Goal: Task Accomplishment & Management: Use online tool/utility

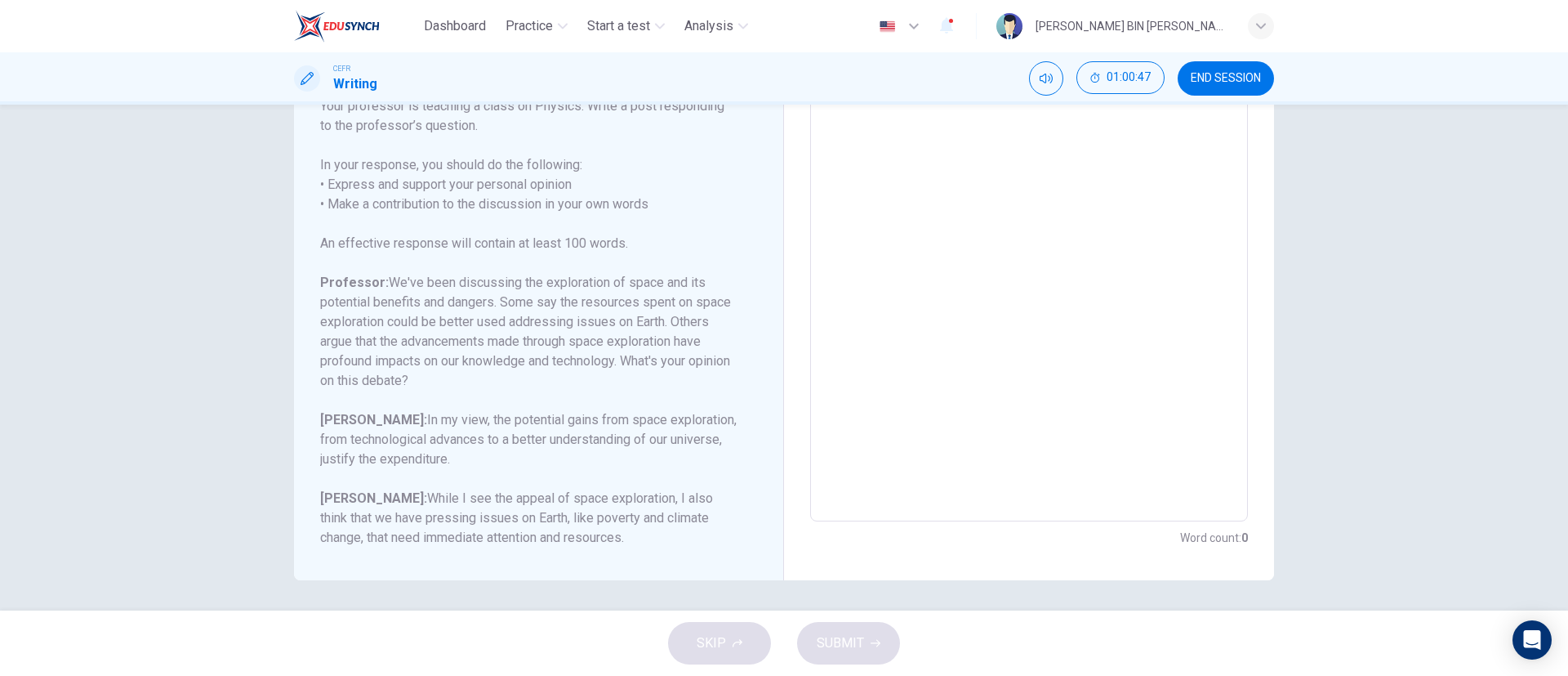
scroll to position [218, 0]
click at [958, 203] on textarea at bounding box center [1028, 249] width 415 height 519
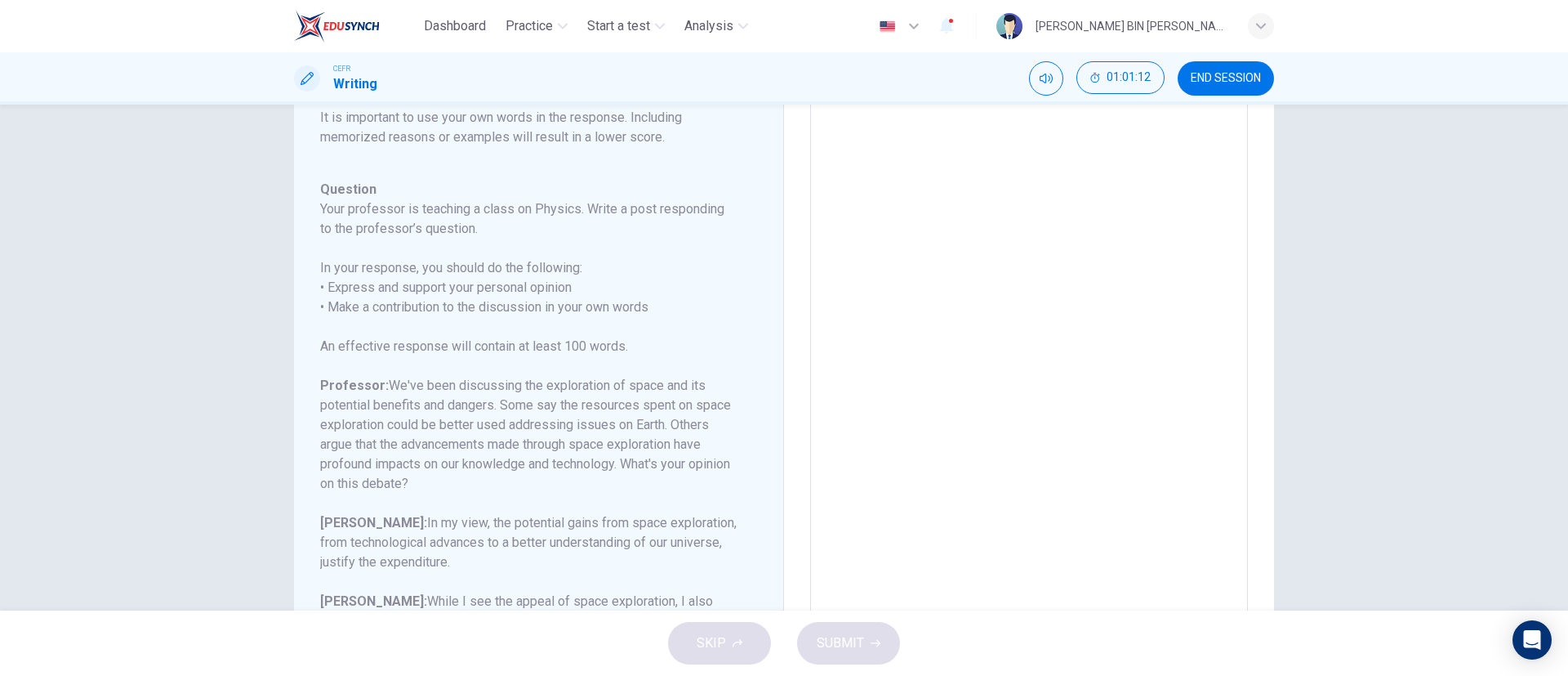
scroll to position [0, 0]
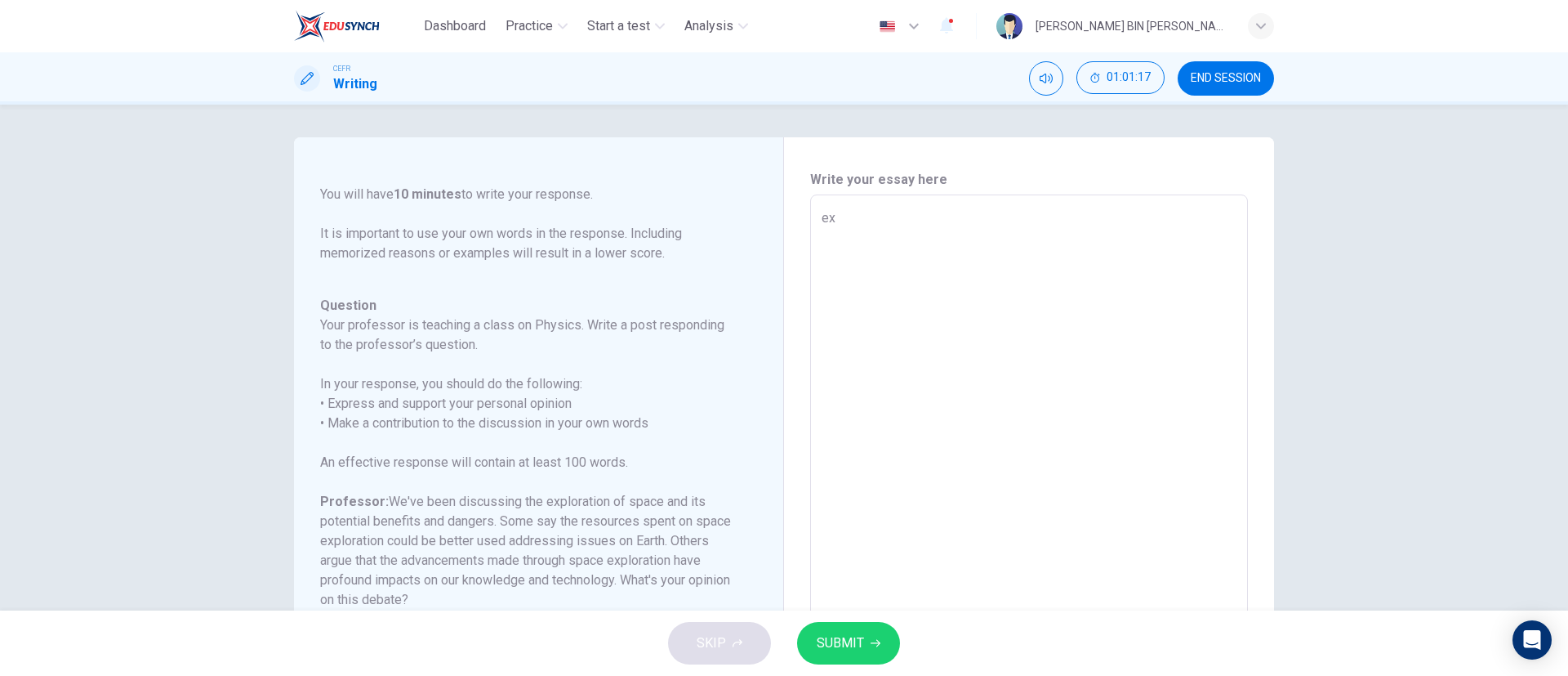
type textarea "e"
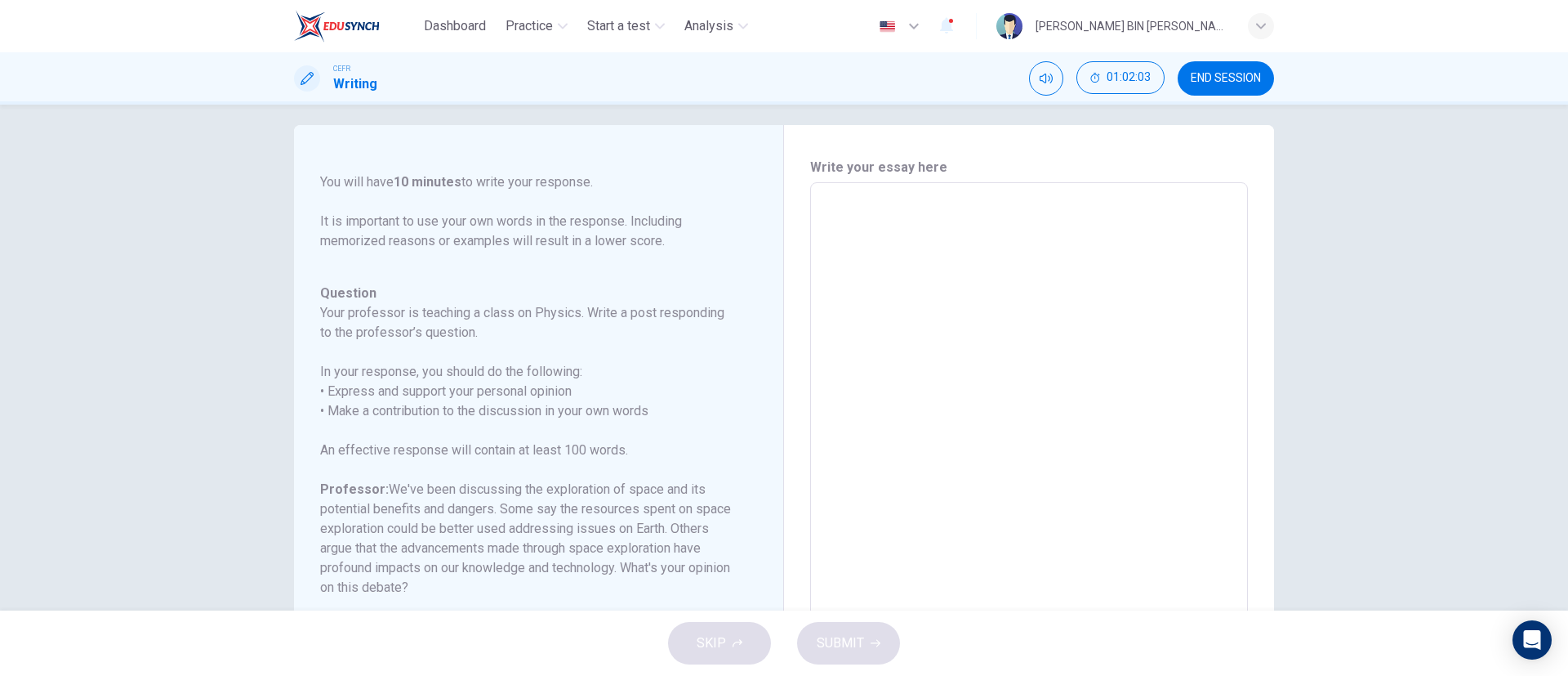
scroll to position [19, 0]
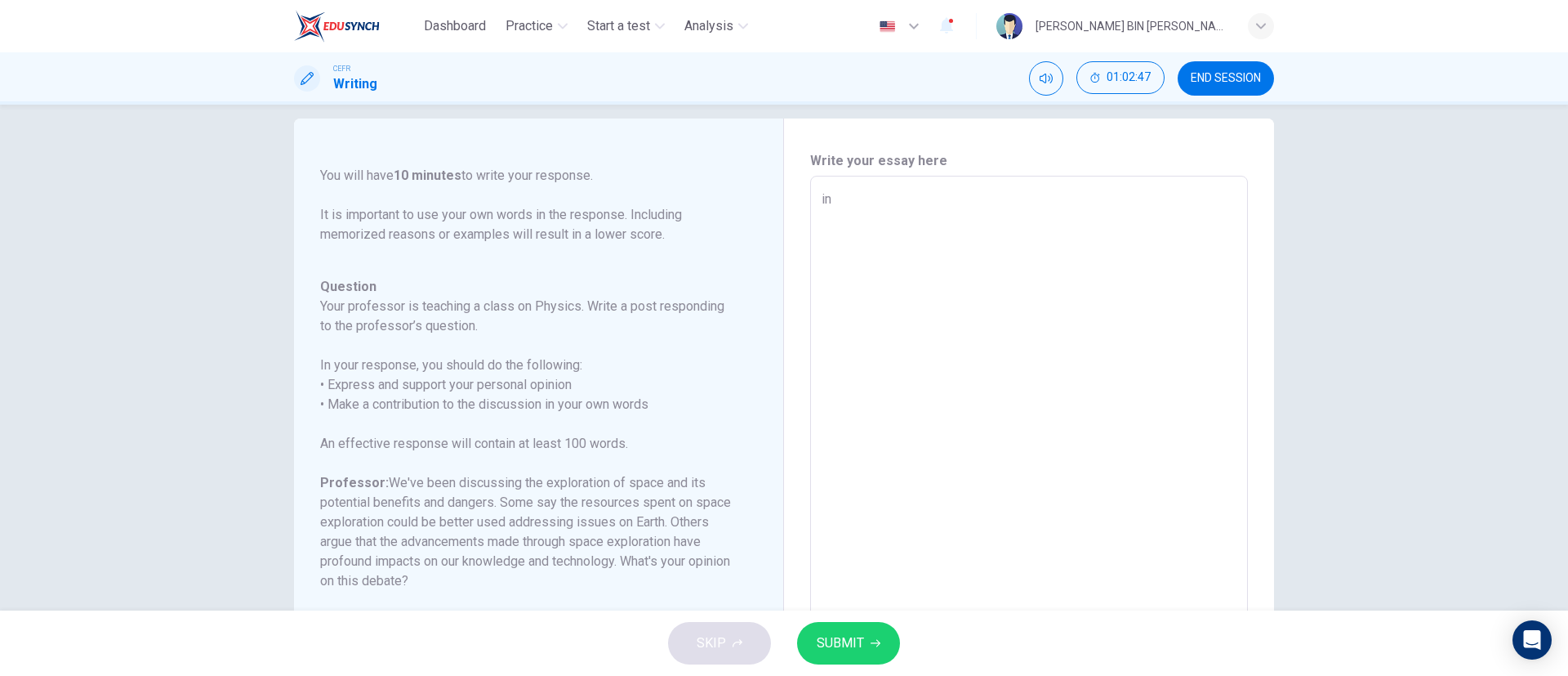
type textarea "i"
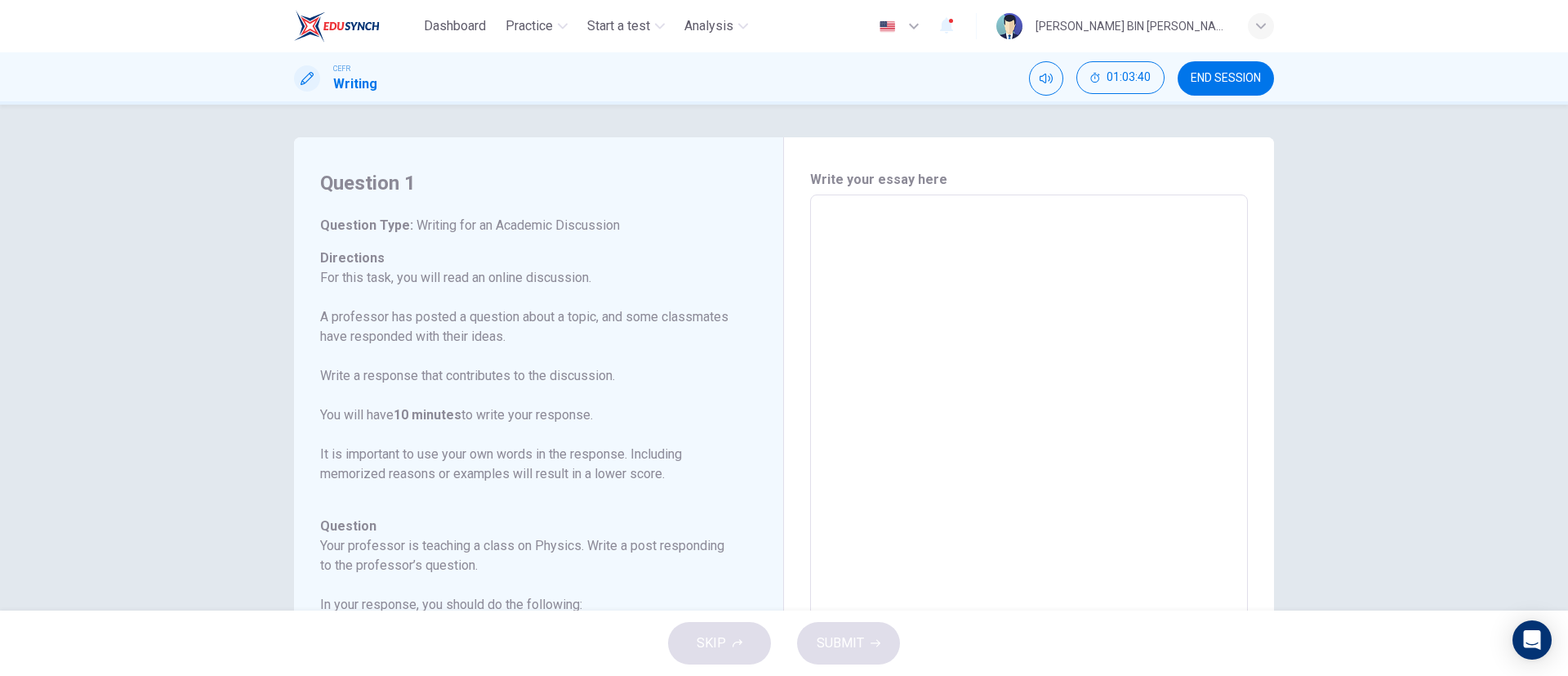
scroll to position [2, 0]
drag, startPoint x: 313, startPoint y: 178, endPoint x: 379, endPoint y: 220, distance: 78.2
click at [459, 283] on div "Question 1 Question Type : Writing for an Academic Discussion Directions For th…" at bounding box center [538, 466] width 490 height 661
drag, startPoint x: 315, startPoint y: 182, endPoint x: 326, endPoint y: 216, distance: 35.7
click at [351, 202] on div "Question 1 Question Type : Writing for an Academic Discussion Directions For th…" at bounding box center [544, 466] width 449 height 597
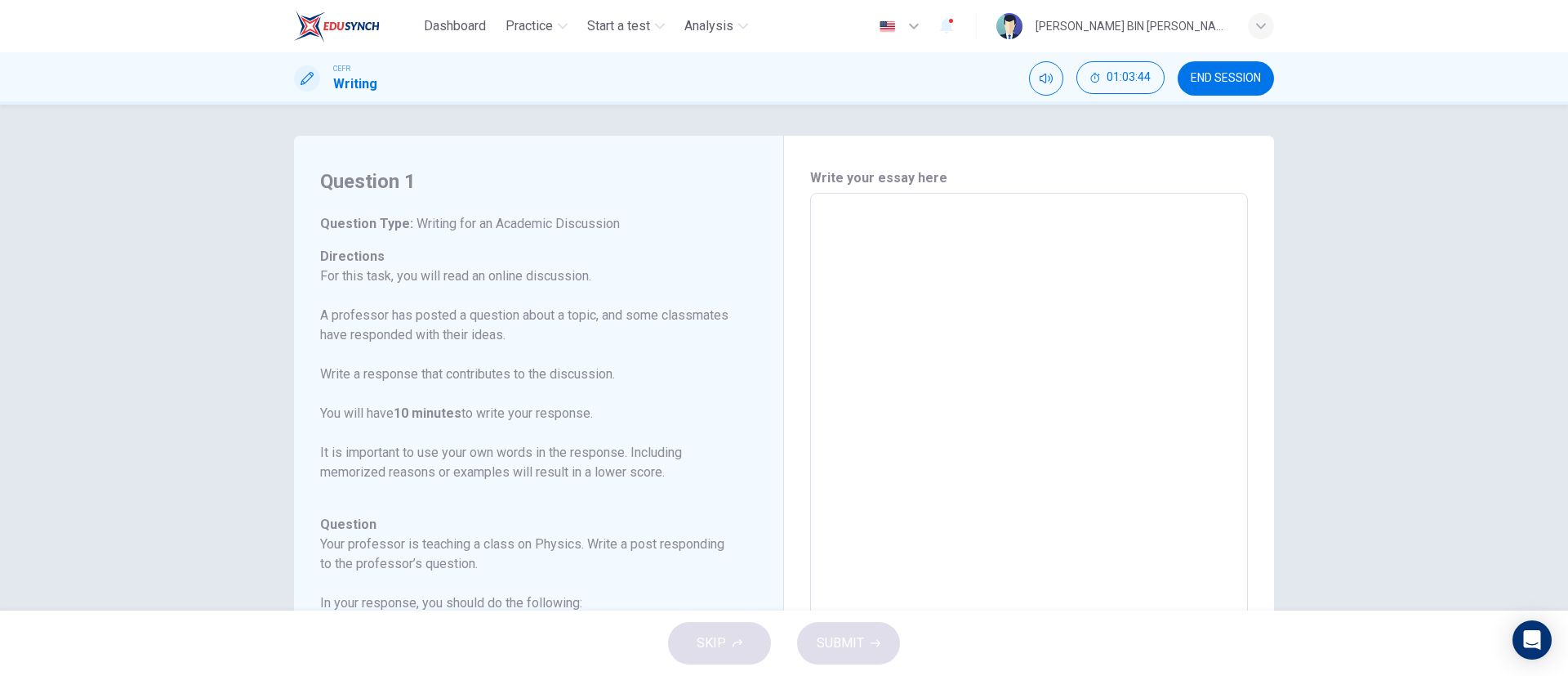
click at [320, 220] on h6 "Question Type : Writing for an Academic Discussion" at bounding box center [529, 224] width 418 height 19
drag, startPoint x: 319, startPoint y: 220, endPoint x: 359, endPoint y: 221, distance: 40.0
click at [359, 221] on h6 "Question Type : Writing for an Academic Discussion" at bounding box center [529, 224] width 418 height 19
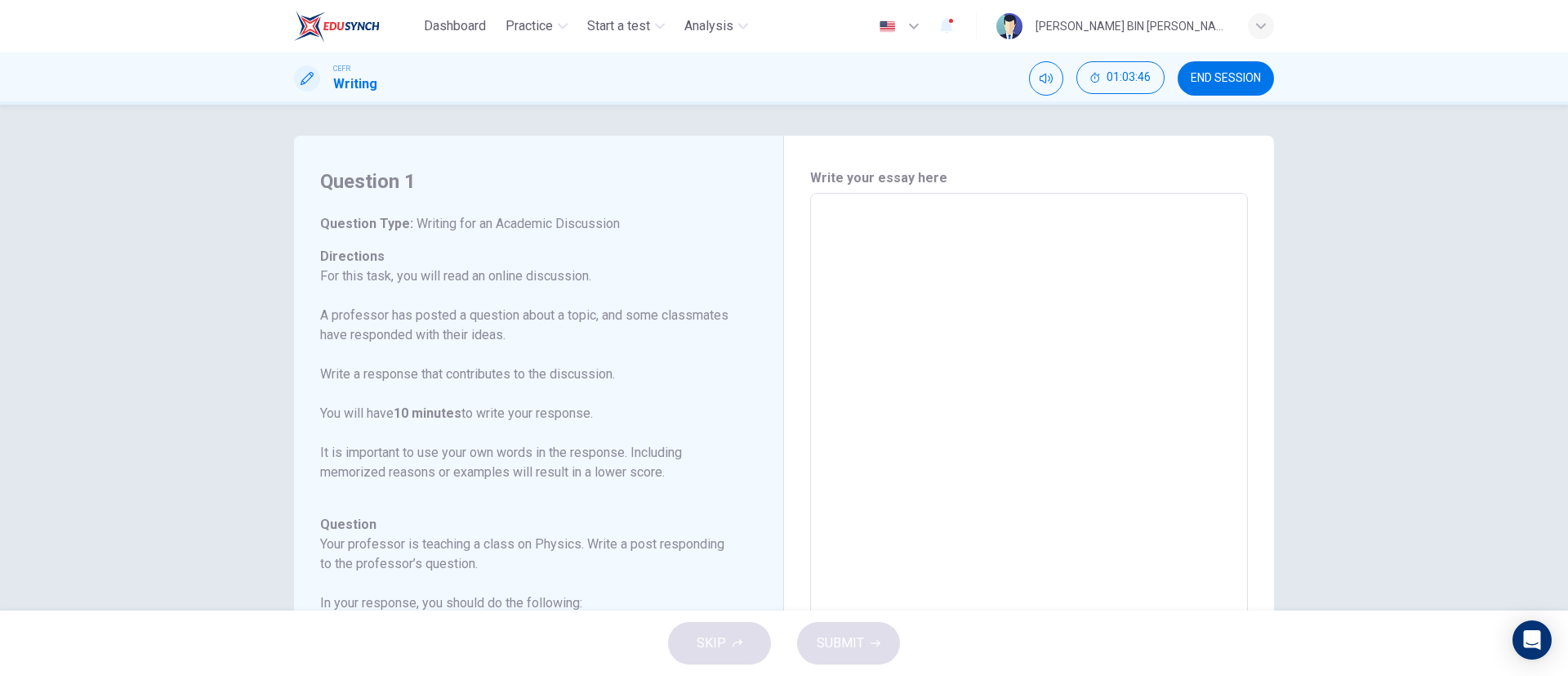
click at [359, 221] on h6 "Question Type : Writing for an Academic Discussion" at bounding box center [529, 224] width 418 height 19
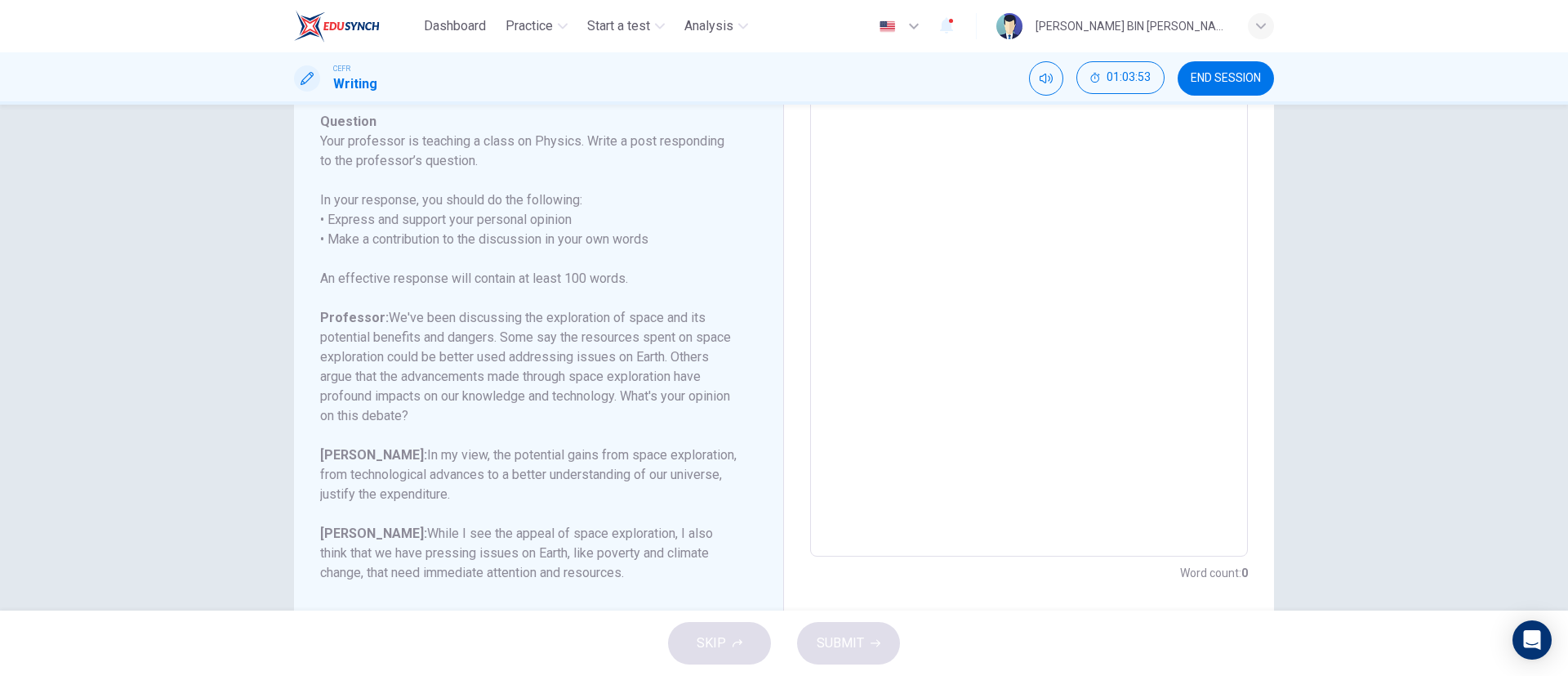
scroll to position [185, 0]
click at [1361, 288] on div "Question 1 Question Type : Writing for an Academic Discussion Directions For th…" at bounding box center [784, 358] width 1568 height 505
click at [904, 152] on textarea at bounding box center [1028, 282] width 415 height 519
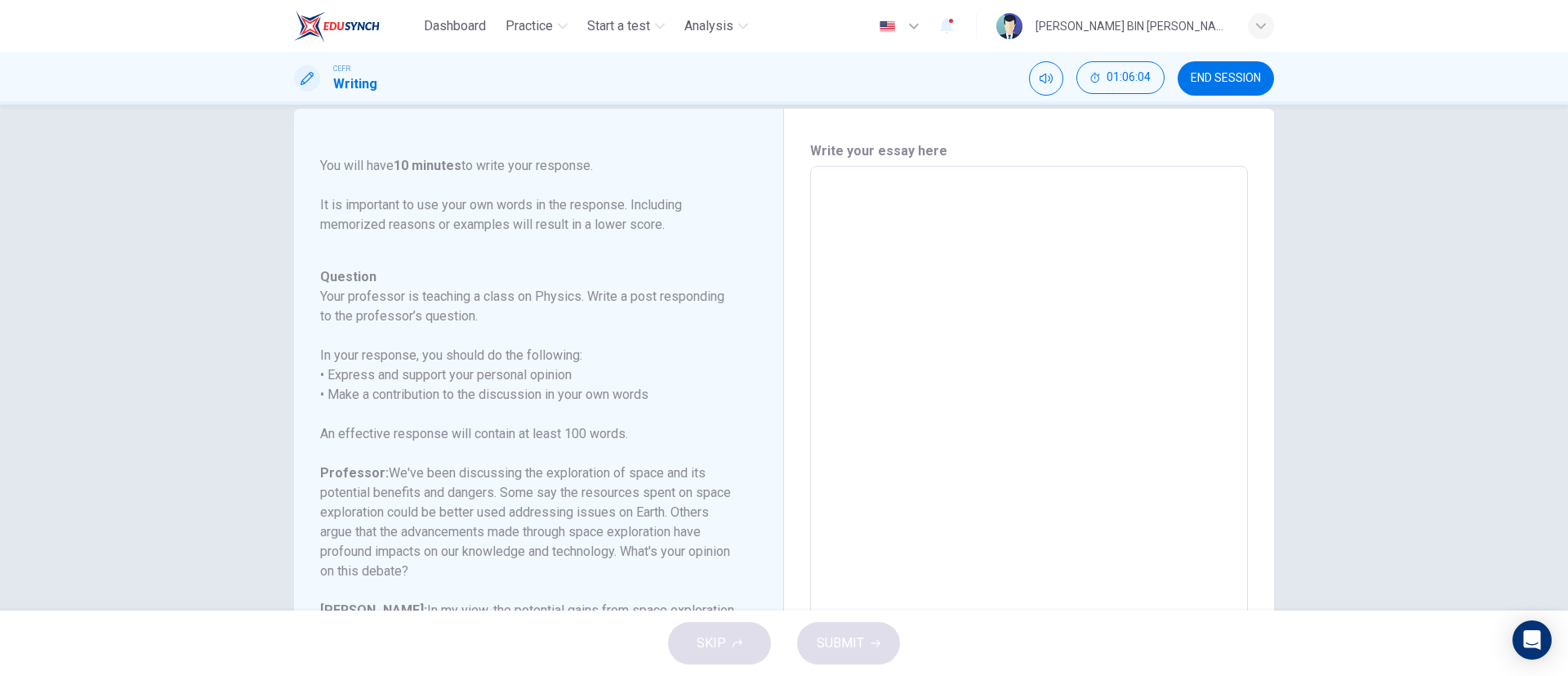
scroll to position [26, 0]
click at [1192, 75] on span "END SESSION" at bounding box center [1225, 78] width 70 height 13
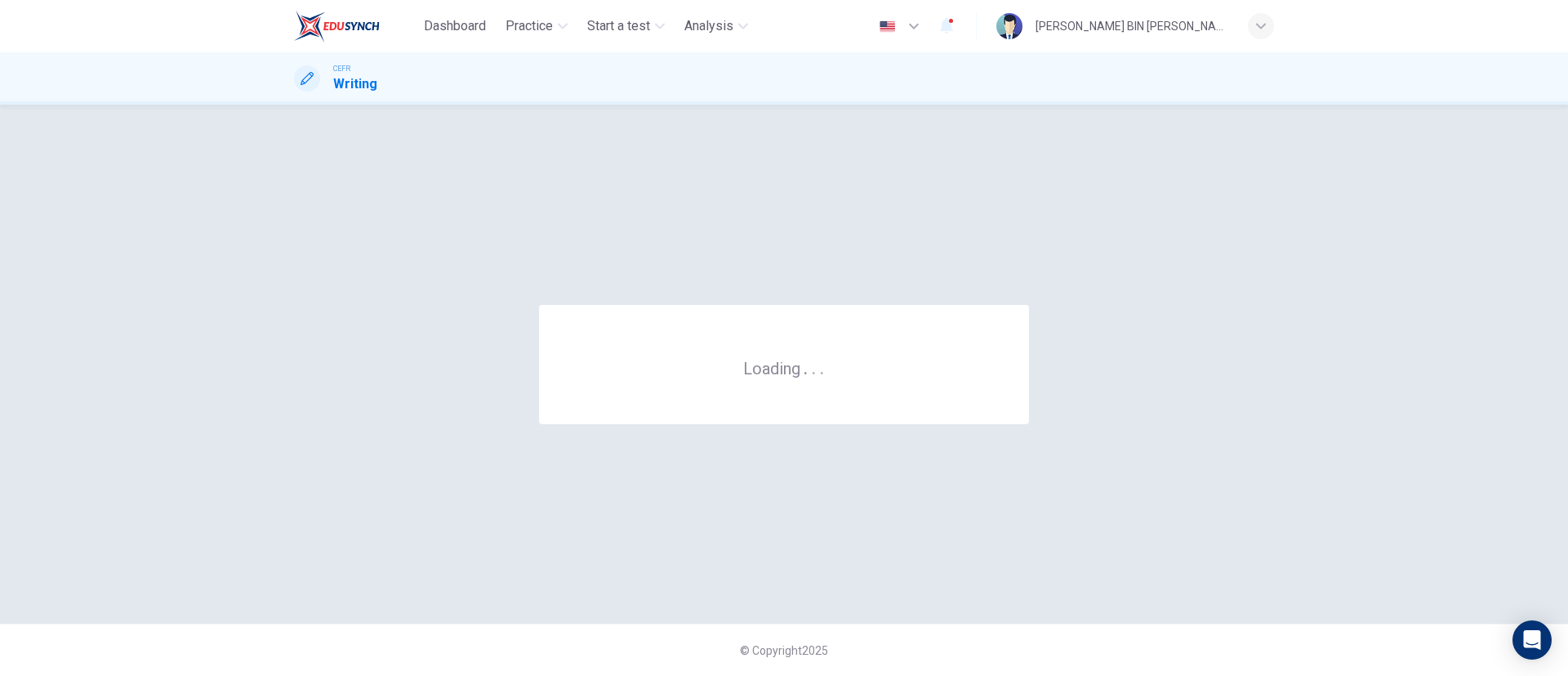
scroll to position [0, 0]
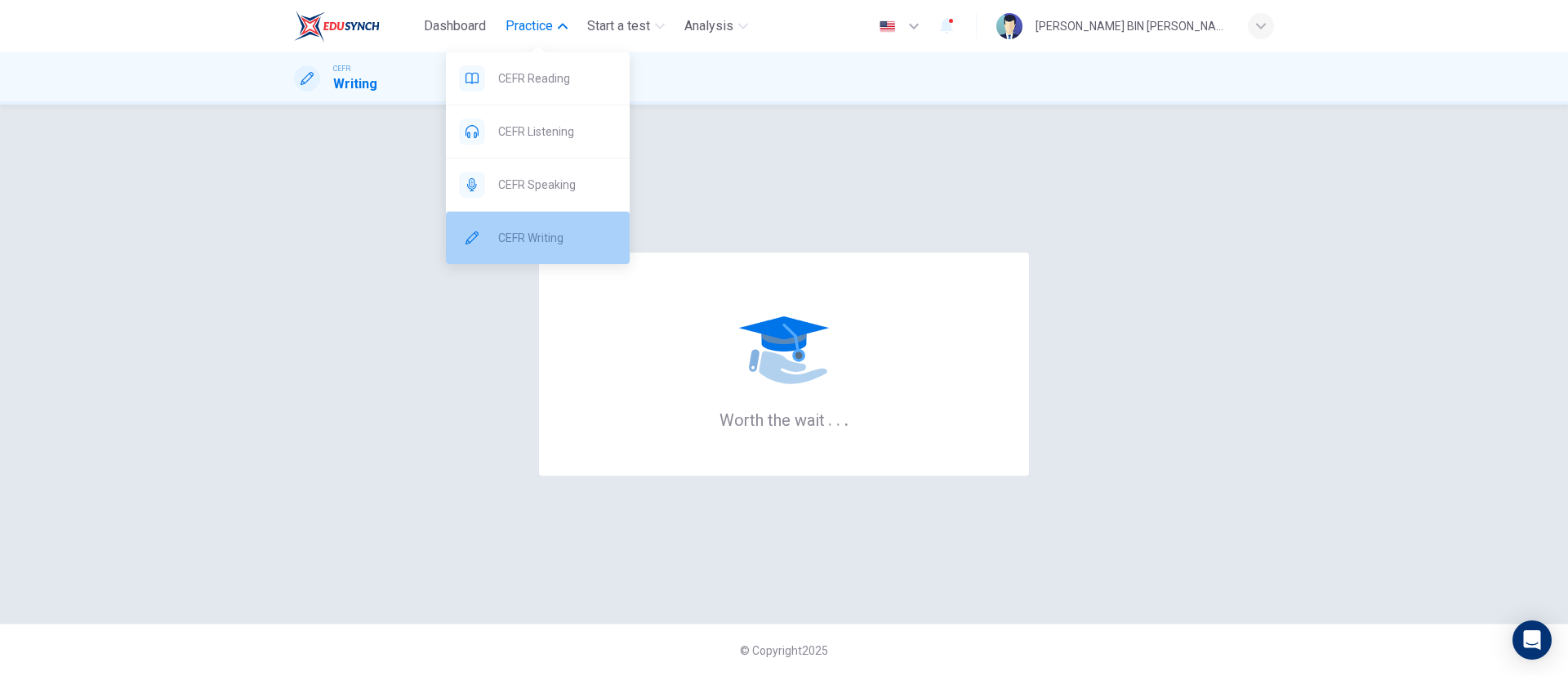
click at [543, 214] on div "CEFR Writing" at bounding box center [538, 237] width 184 height 52
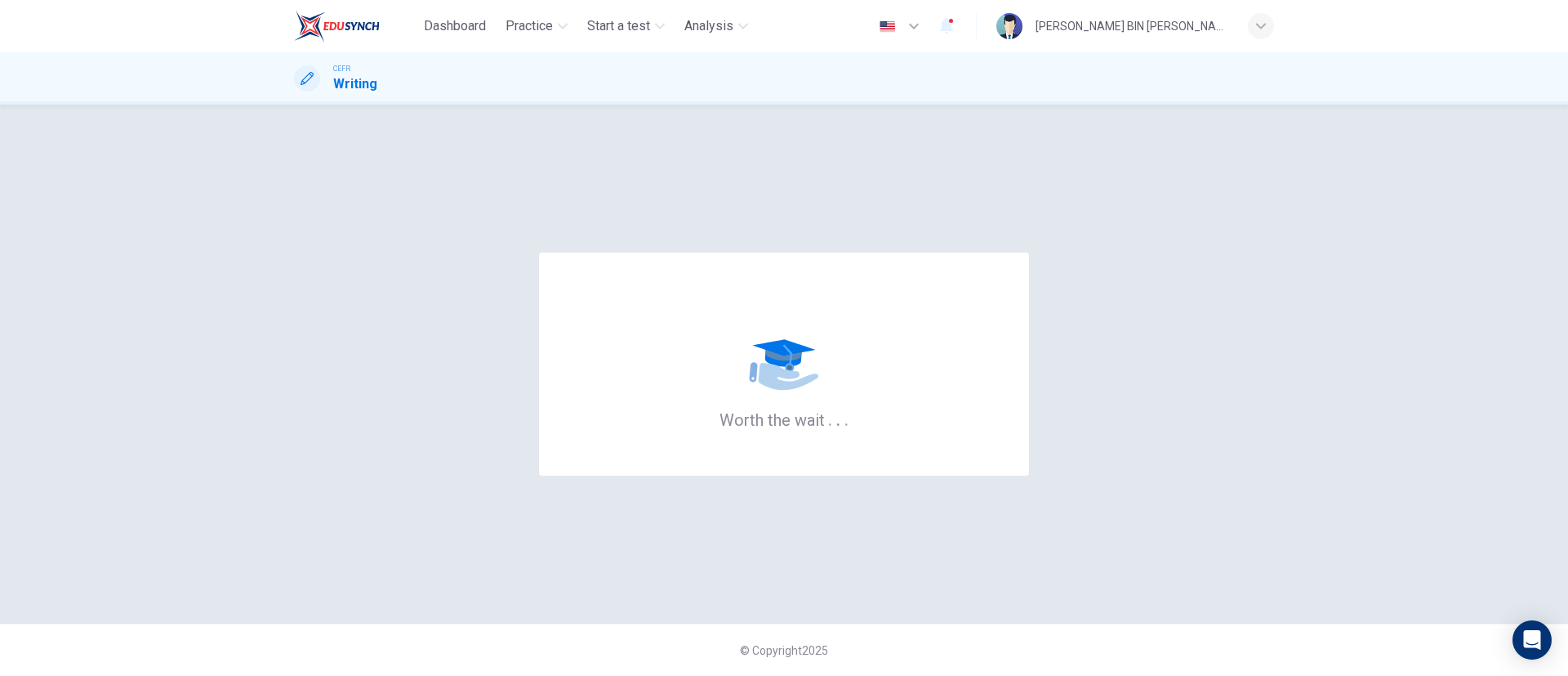
click at [1529, 394] on div "Worth the wait . . . © Copyright 2025" at bounding box center [784, 390] width 1568 height 571
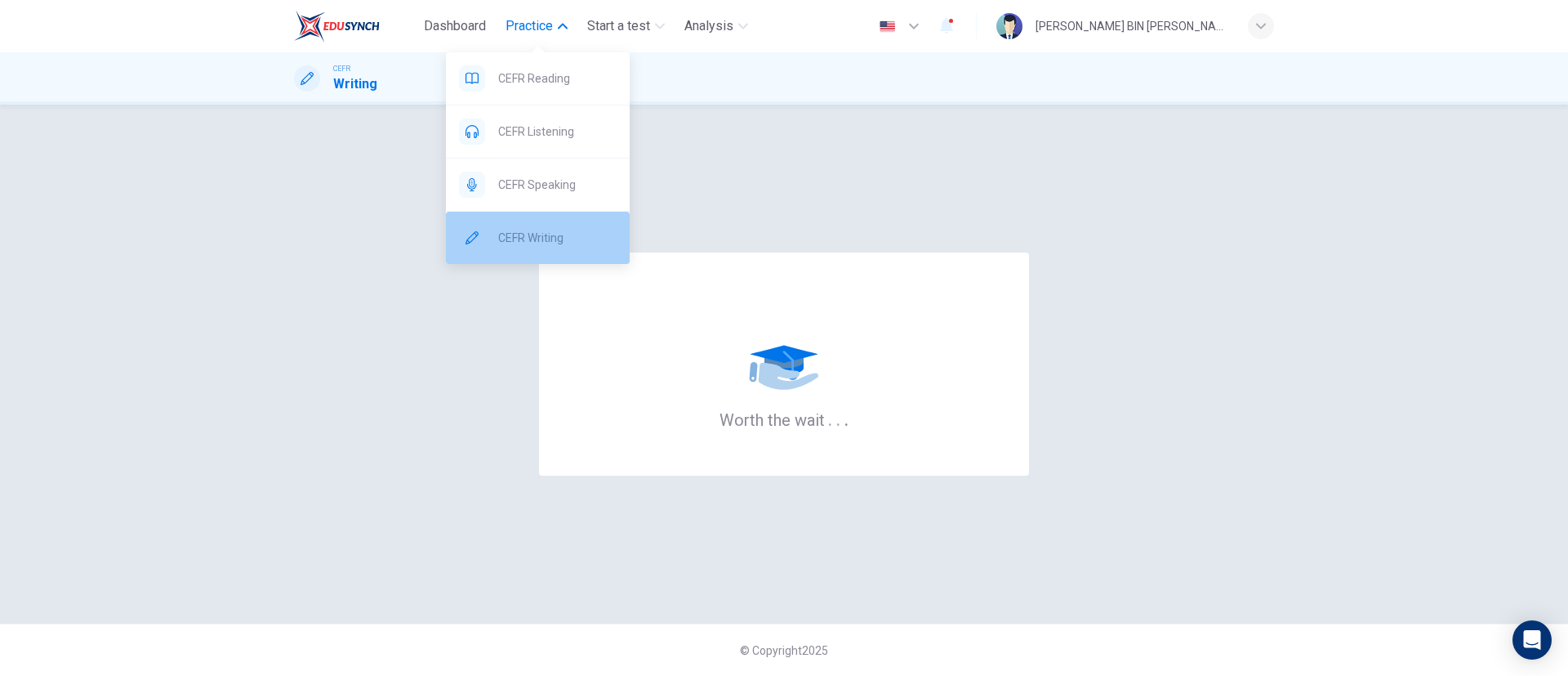
click at [548, 226] on div "CEFR Writing" at bounding box center [538, 237] width 184 height 52
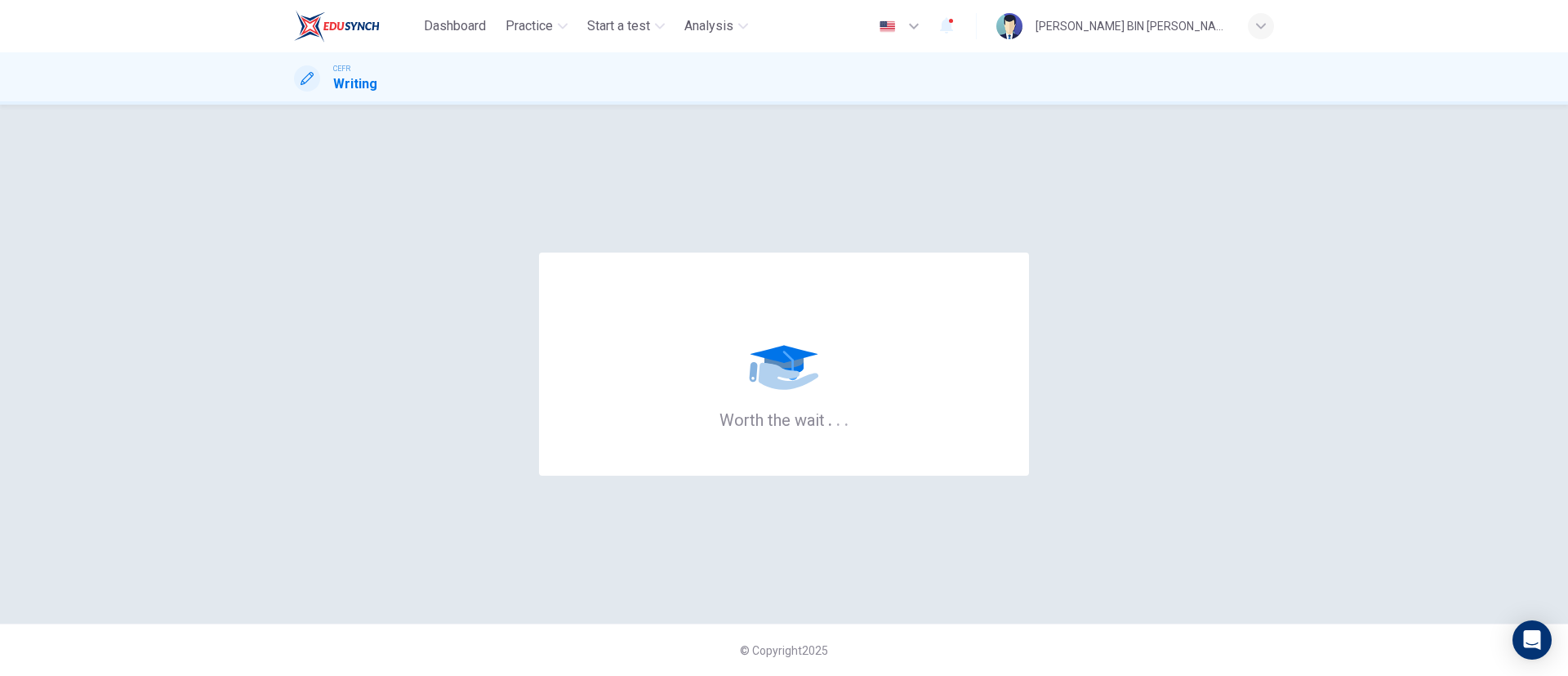
click at [335, 26] on img at bounding box center [336, 26] width 86 height 33
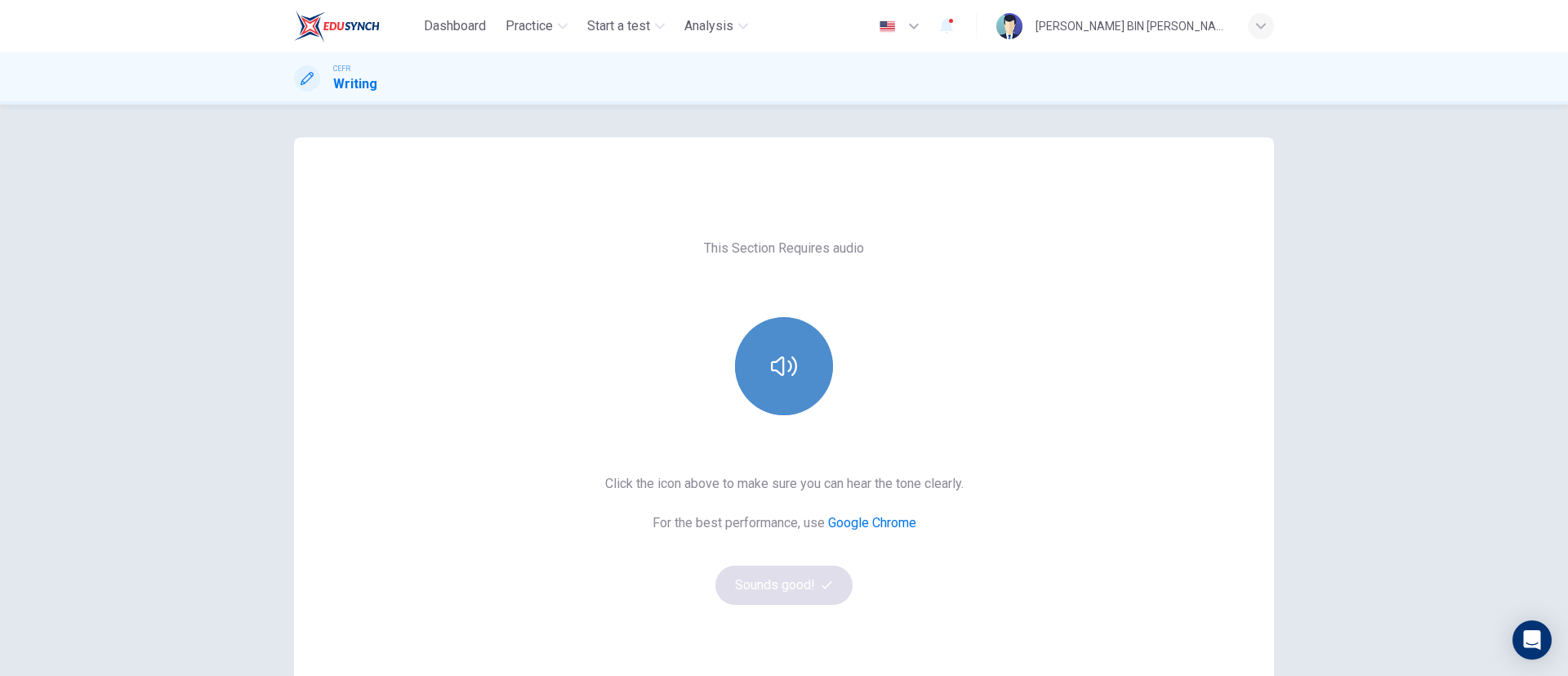
click at [819, 349] on button "button" at bounding box center [783, 365] width 98 height 98
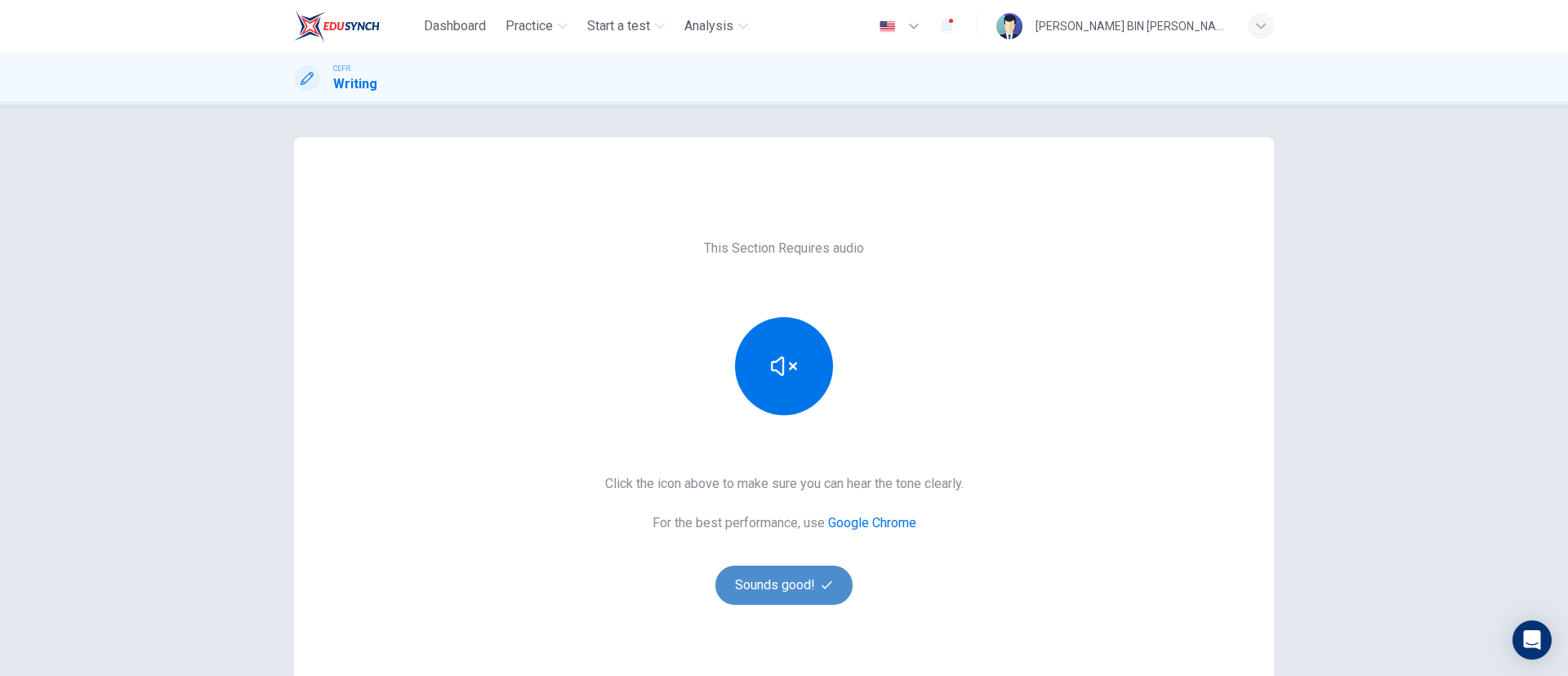
click at [752, 591] on button "Sounds good!" at bounding box center [784, 585] width 137 height 39
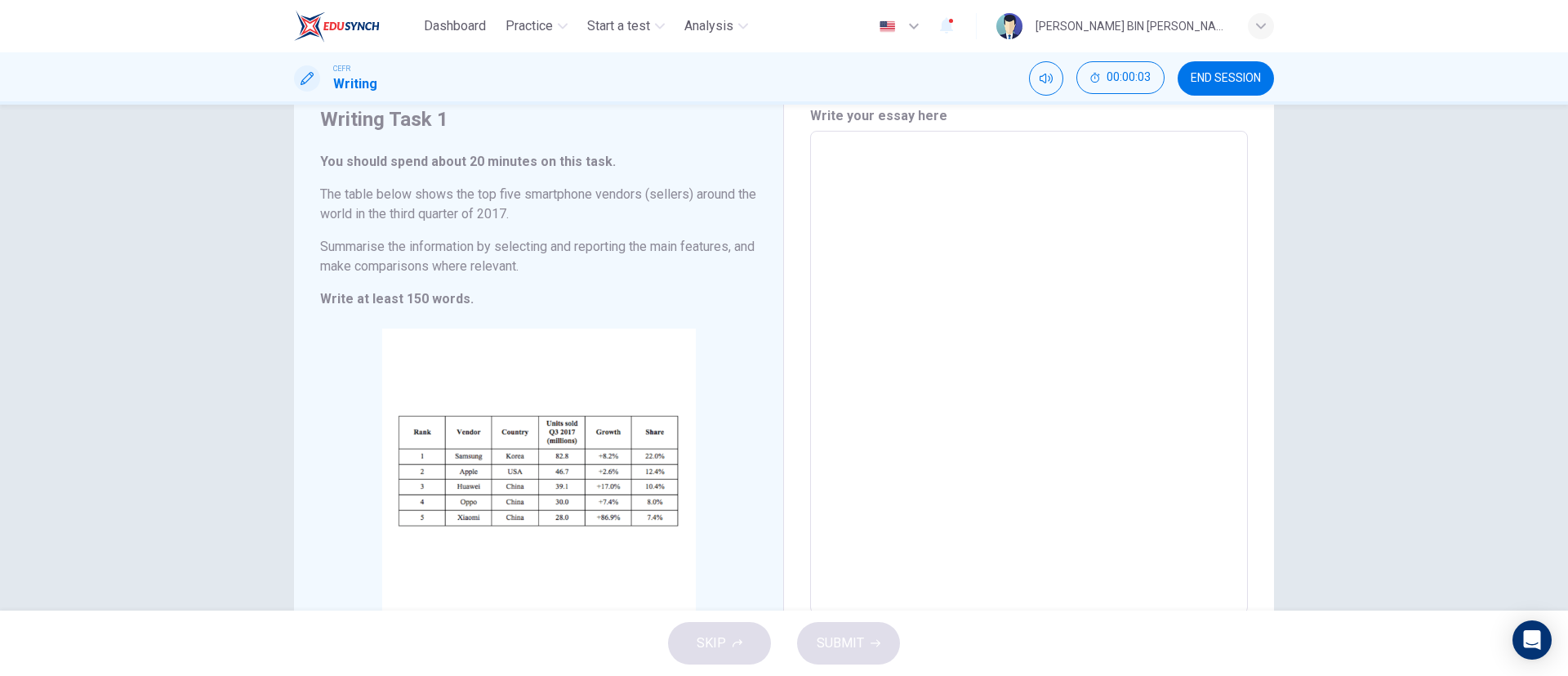
scroll to position [95, 0]
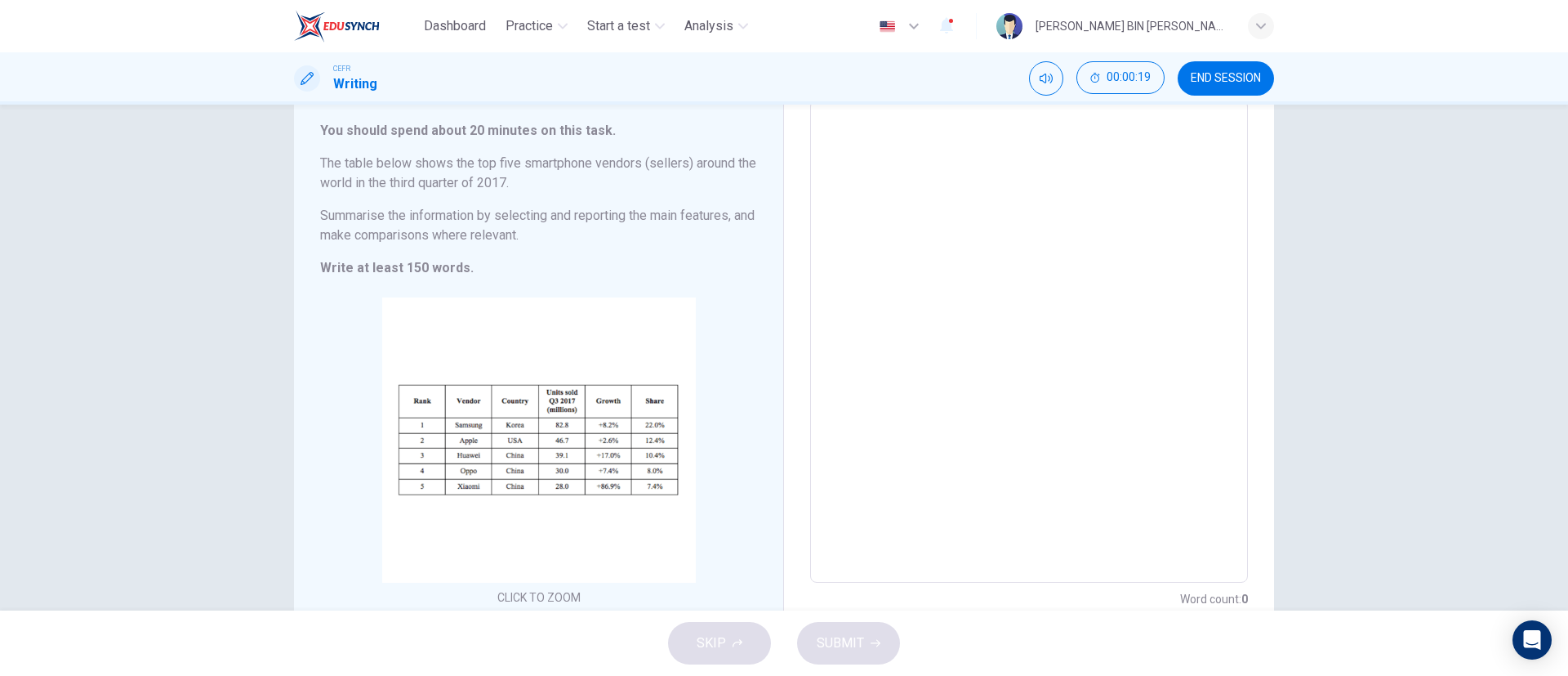
click at [1334, 112] on div "Writing Task 1 You should spend about 20 minutes on this task. The table below …" at bounding box center [784, 358] width 1568 height 505
drag, startPoint x: 1391, startPoint y: 331, endPoint x: 1210, endPoint y: -149, distance: 513.0
click at [1210, 0] on html "Dashboard Practice Start a test Analysis English en ​ MUHAMMAD IRFAN BIN SHAROL…" at bounding box center [784, 338] width 1568 height 676
drag, startPoint x: 1212, startPoint y: 68, endPoint x: 903, endPoint y: 65, distance: 309.0
click at [1212, 68] on button "END SESSION" at bounding box center [1225, 78] width 97 height 35
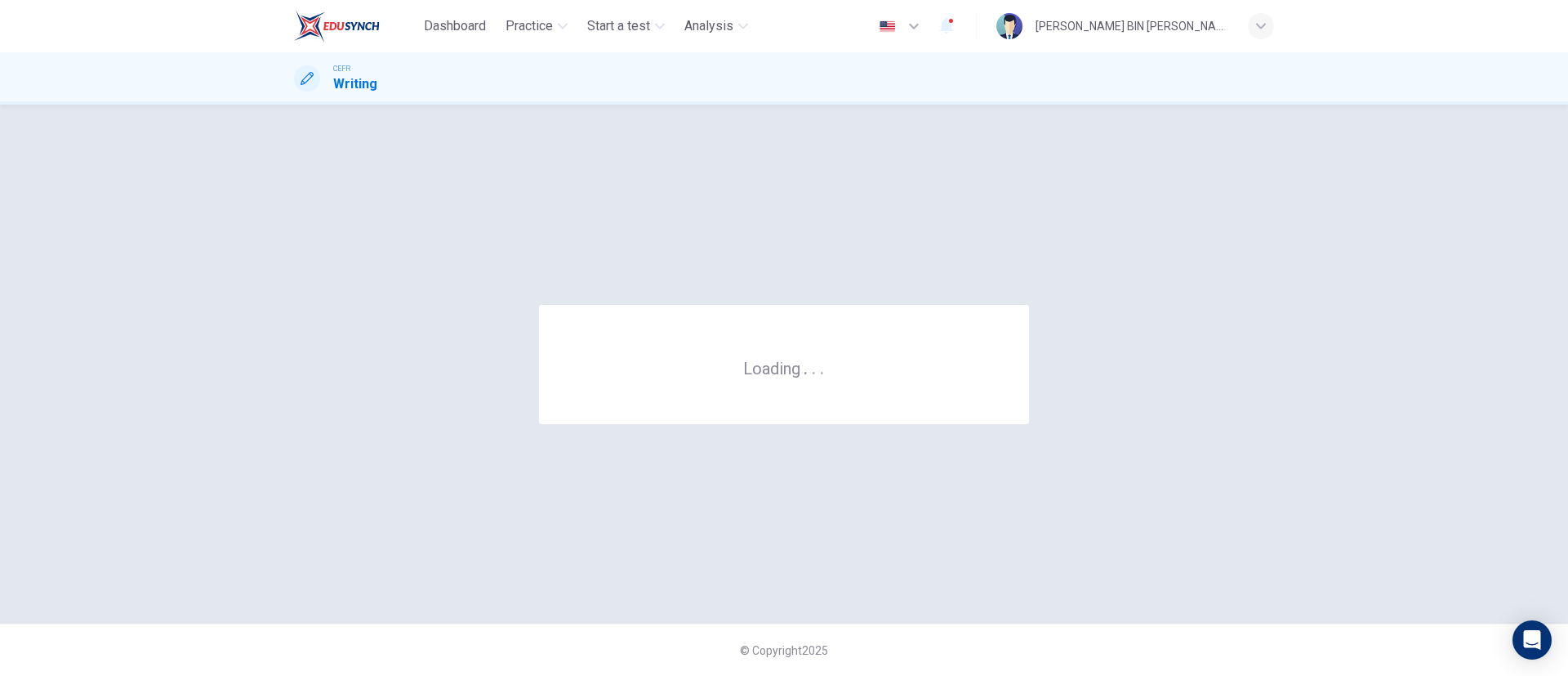
scroll to position [0, 0]
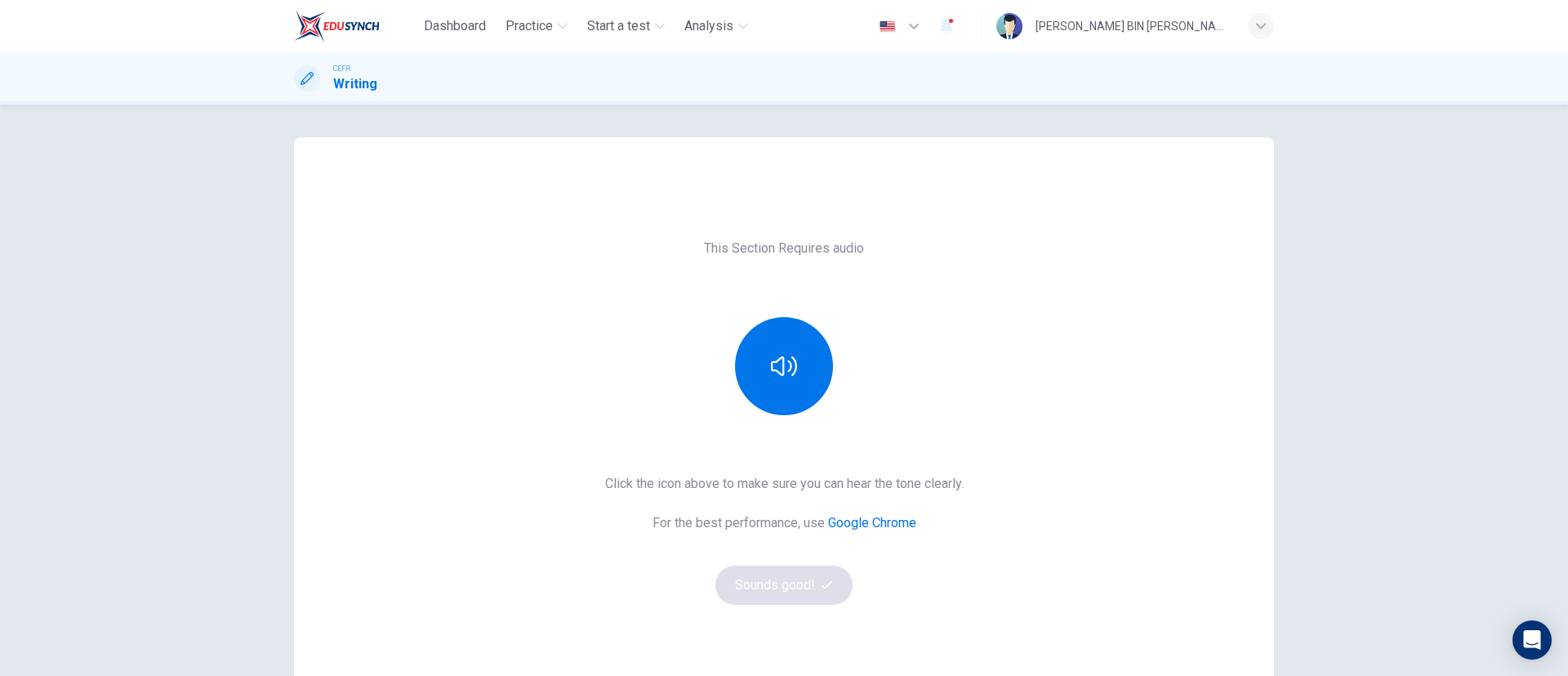
scroll to position [114, 0]
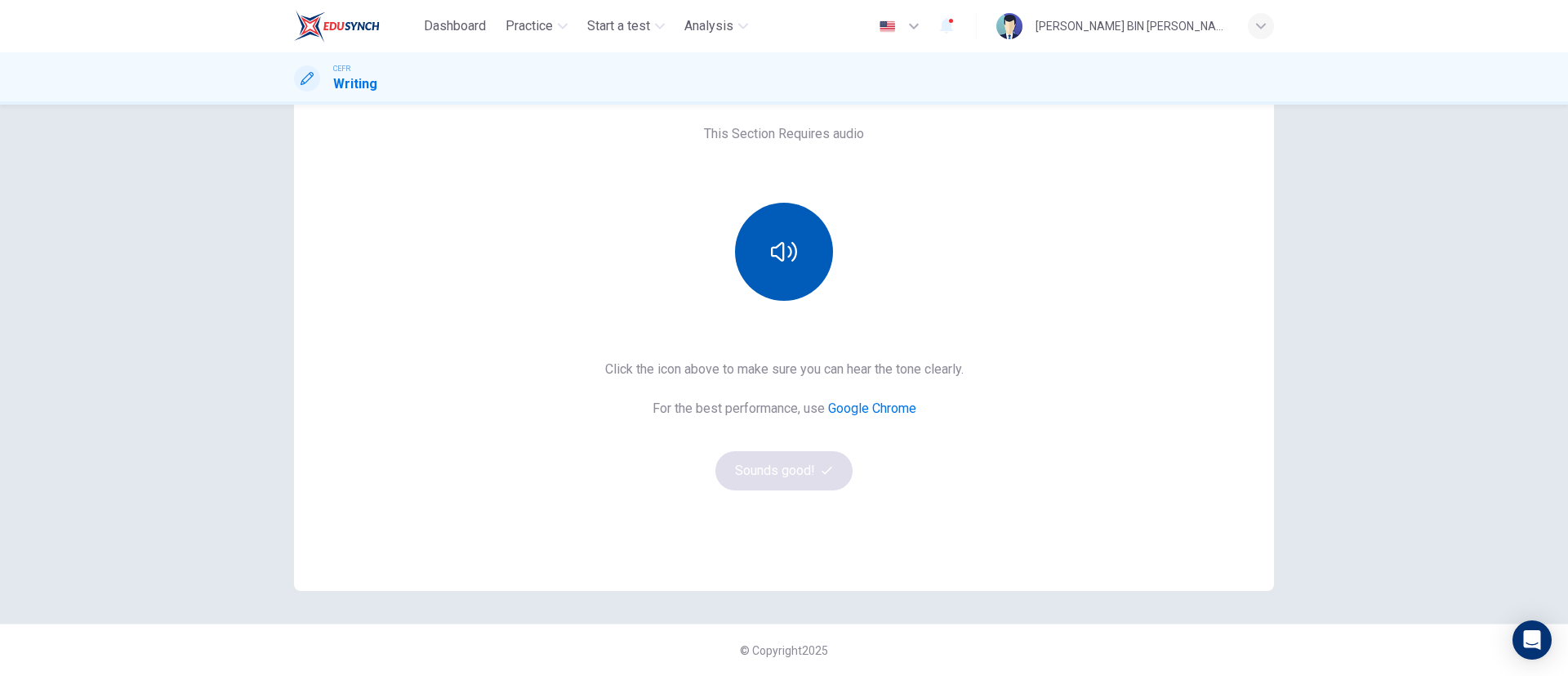
click at [774, 283] on button "button" at bounding box center [783, 251] width 98 height 98
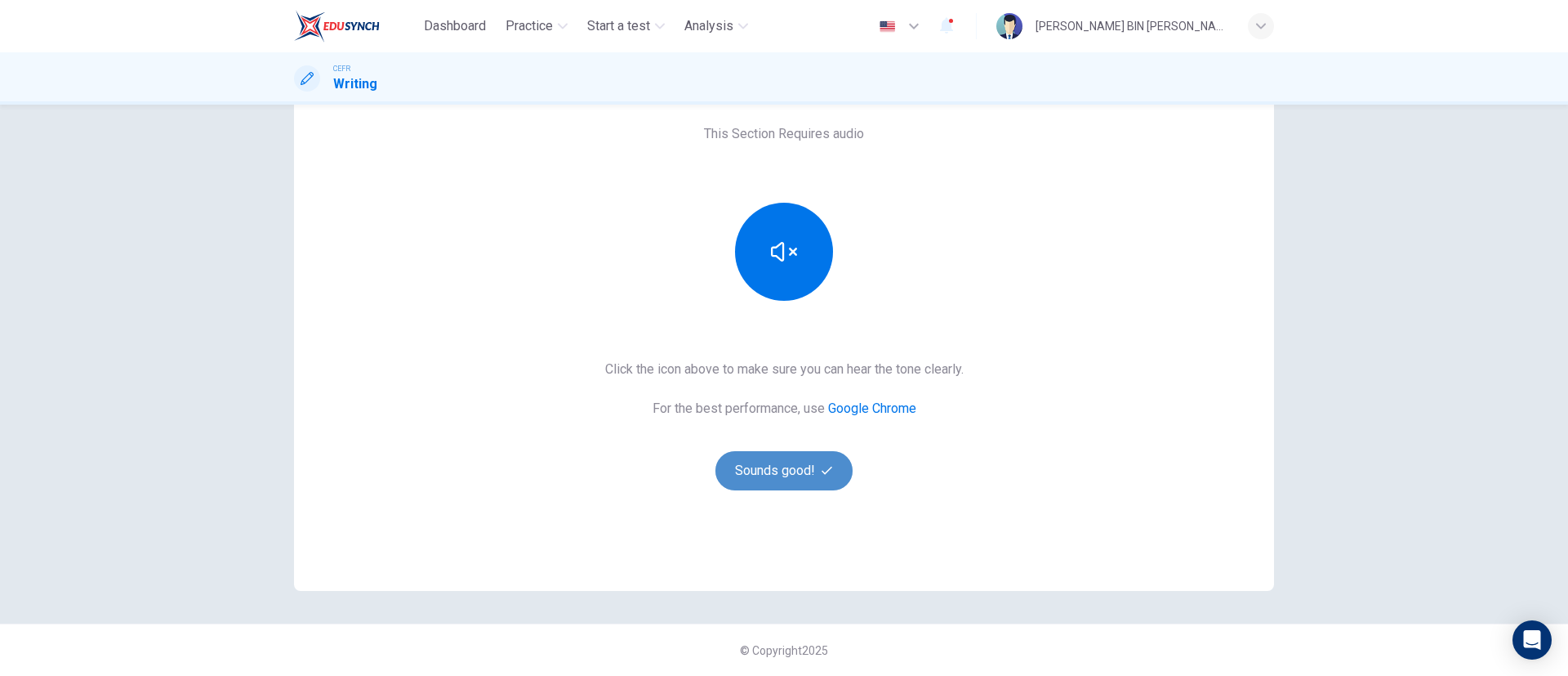
click at [808, 474] on button "Sounds good!" at bounding box center [784, 470] width 137 height 39
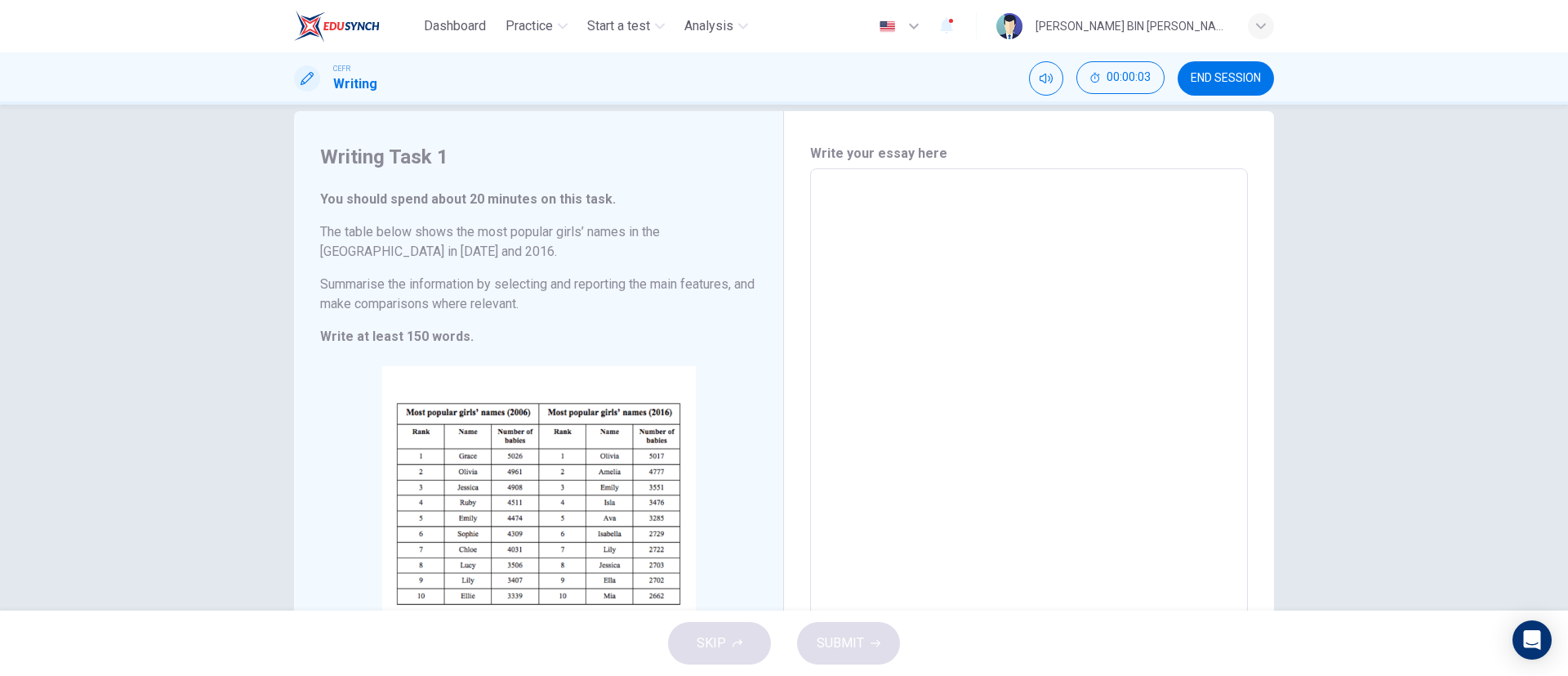
scroll to position [45, 0]
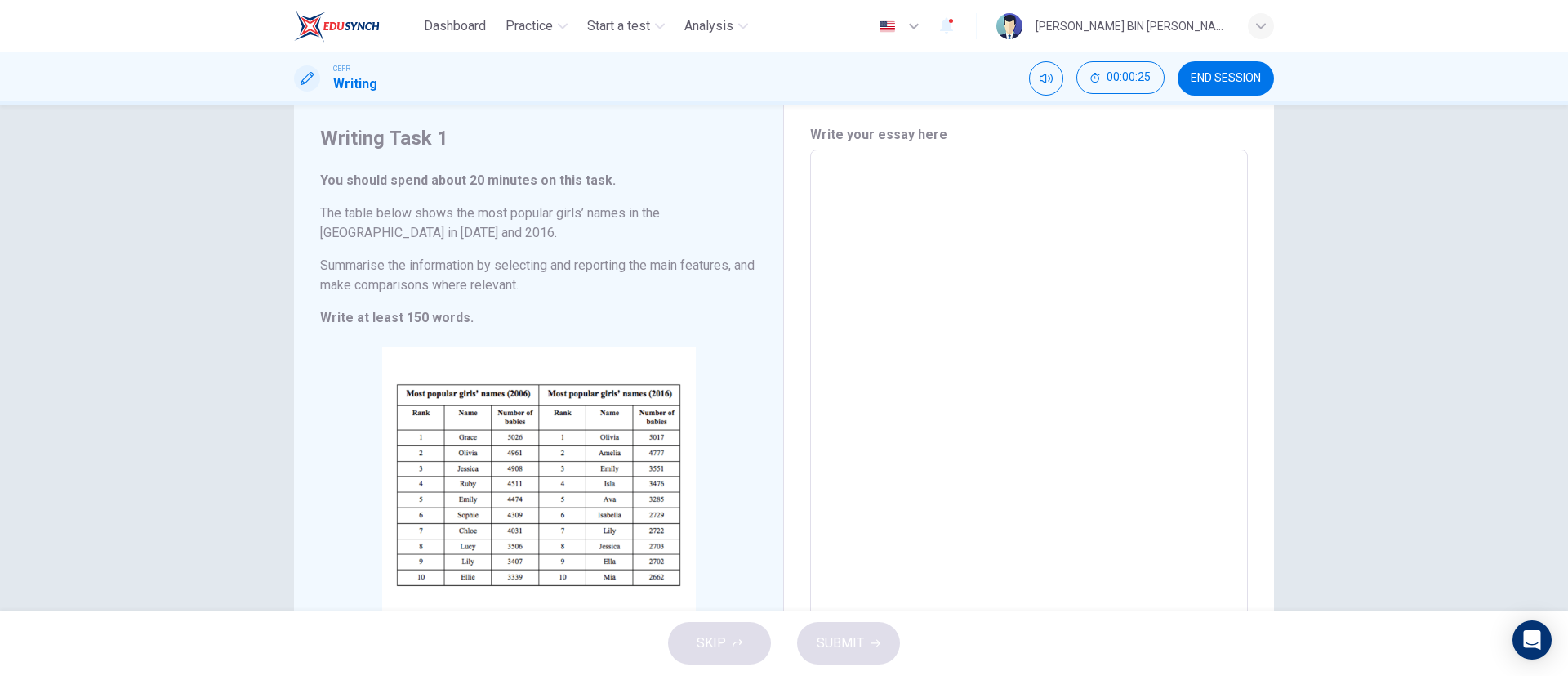
drag, startPoint x: 1318, startPoint y: 249, endPoint x: 1213, endPoint y: -130, distance: 393.3
click at [1213, 0] on html "Dashboard Practice Start a test Analysis English en ​ [PERSON_NAME] BIN [PERSON…" at bounding box center [784, 338] width 1568 height 676
click at [1255, 80] on span "END SESSION" at bounding box center [1225, 78] width 70 height 13
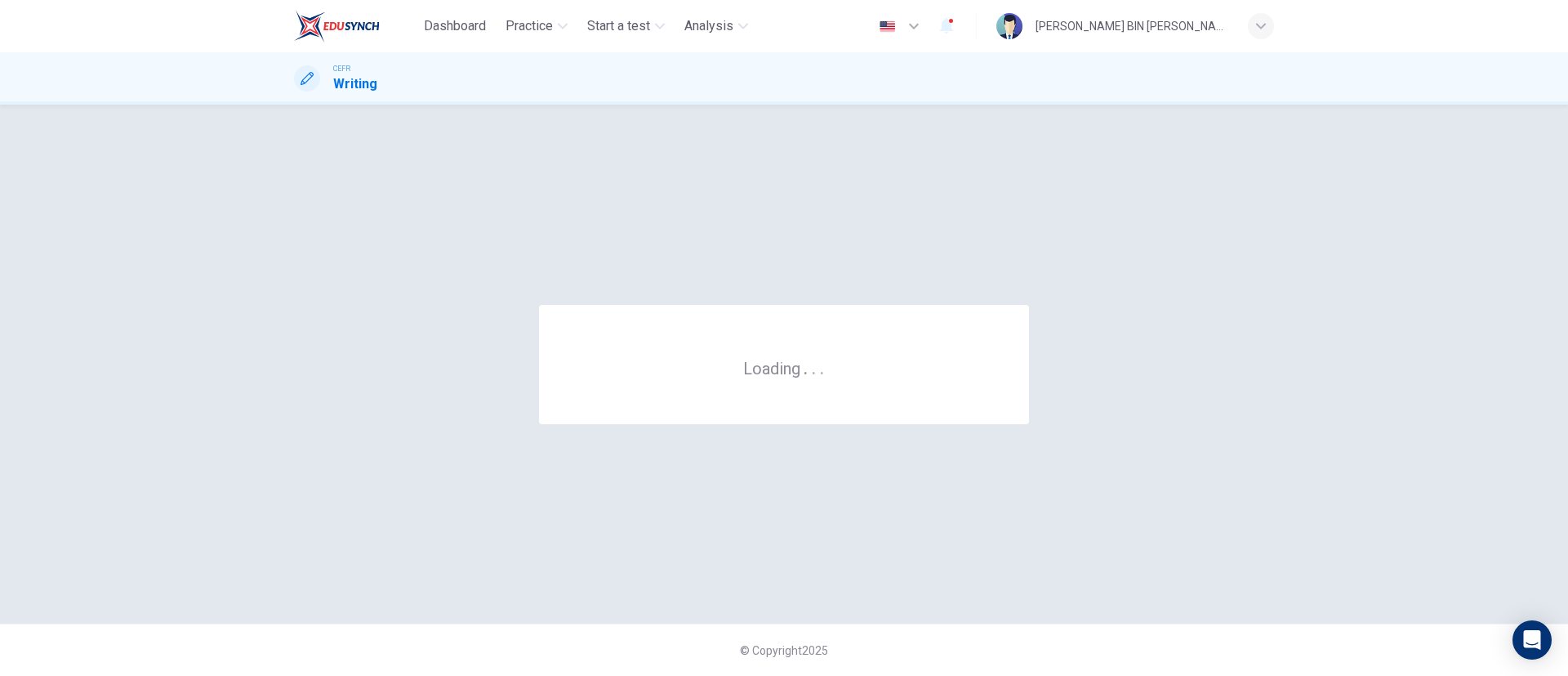
scroll to position [0, 0]
